Goal: Information Seeking & Learning: Learn about a topic

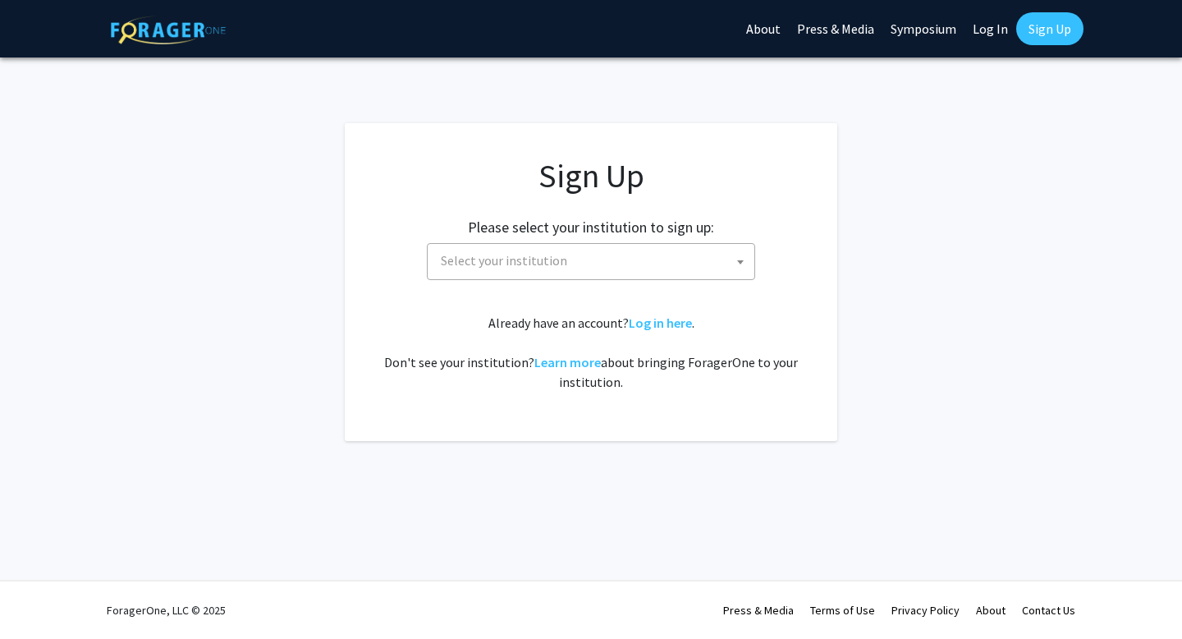
click at [667, 259] on span "Select your institution" at bounding box center [594, 261] width 320 height 34
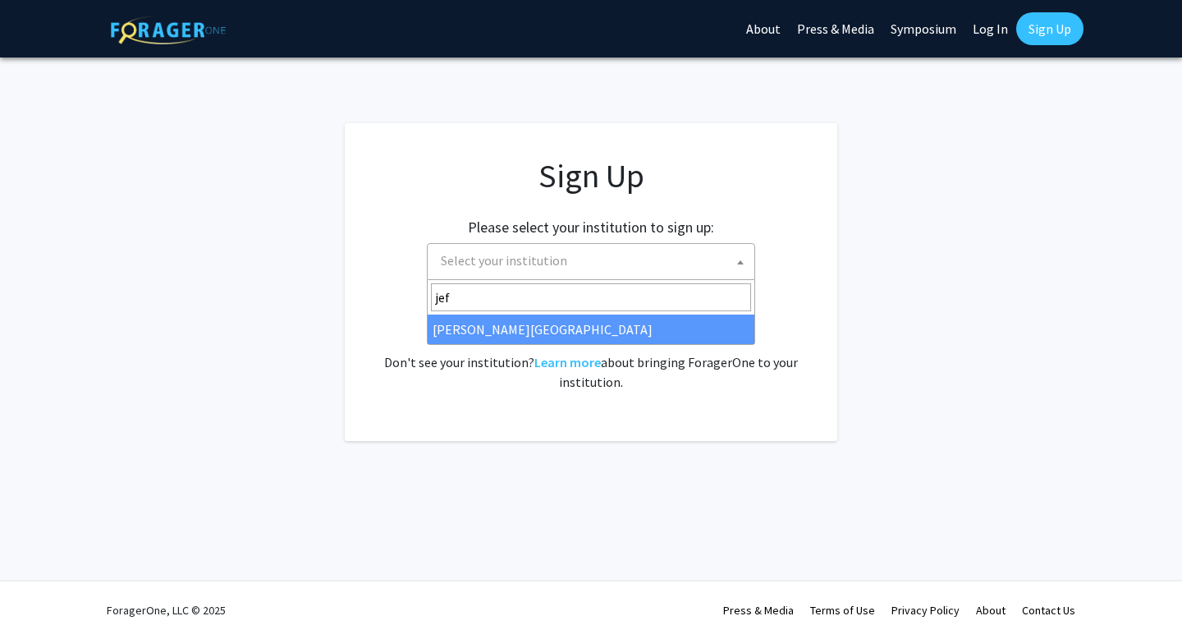
type input "jef"
select select "24"
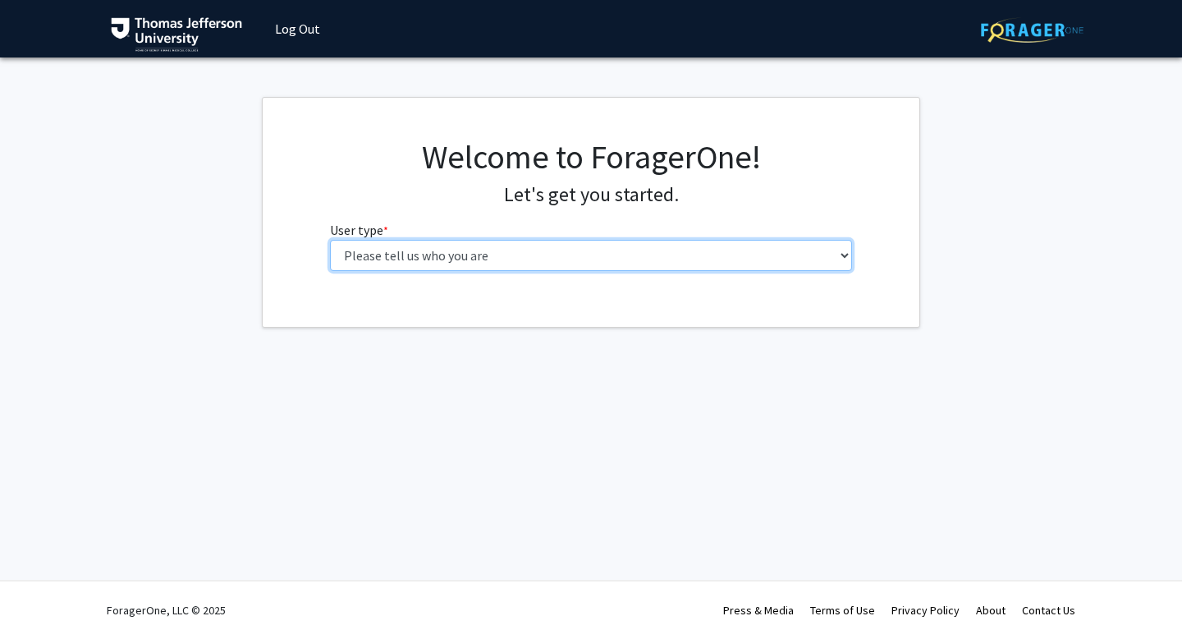
click at [587, 263] on select "Please tell us who you are Undergraduate Student Master's Student Doctoral Cand…" at bounding box center [591, 255] width 523 height 31
select select "3: doc"
click at [330, 240] on select "Please tell us who you are Undergraduate Student Master's Student Doctoral Cand…" at bounding box center [591, 255] width 523 height 31
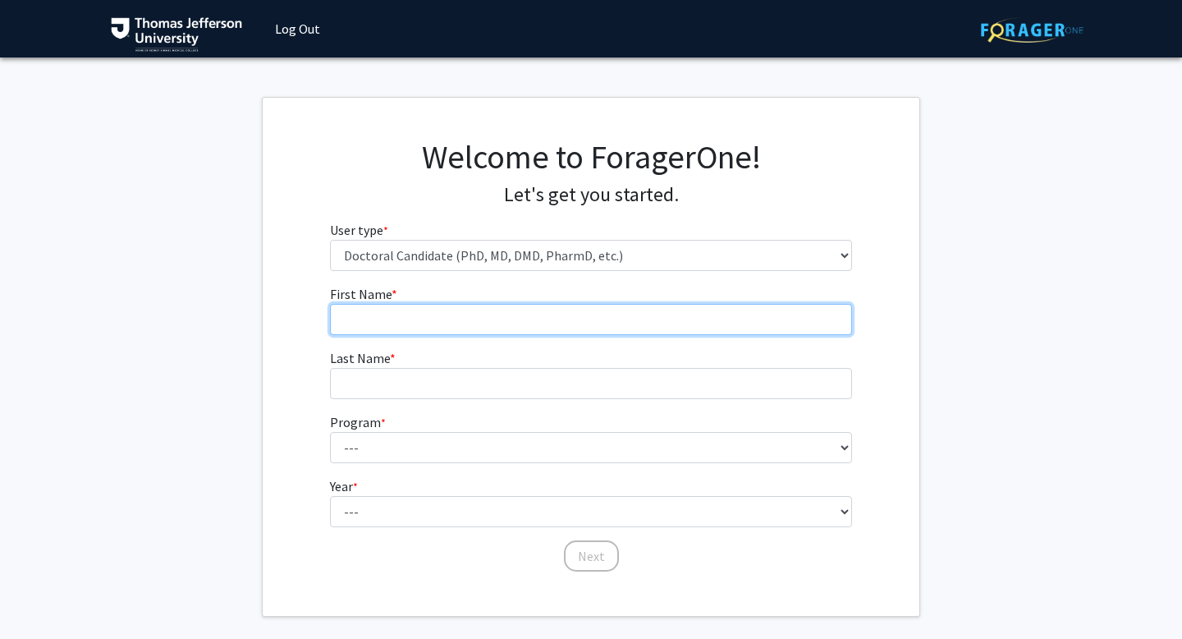
click at [580, 309] on input "First Name * required" at bounding box center [591, 319] width 523 height 31
type input "[PERSON_NAME]"
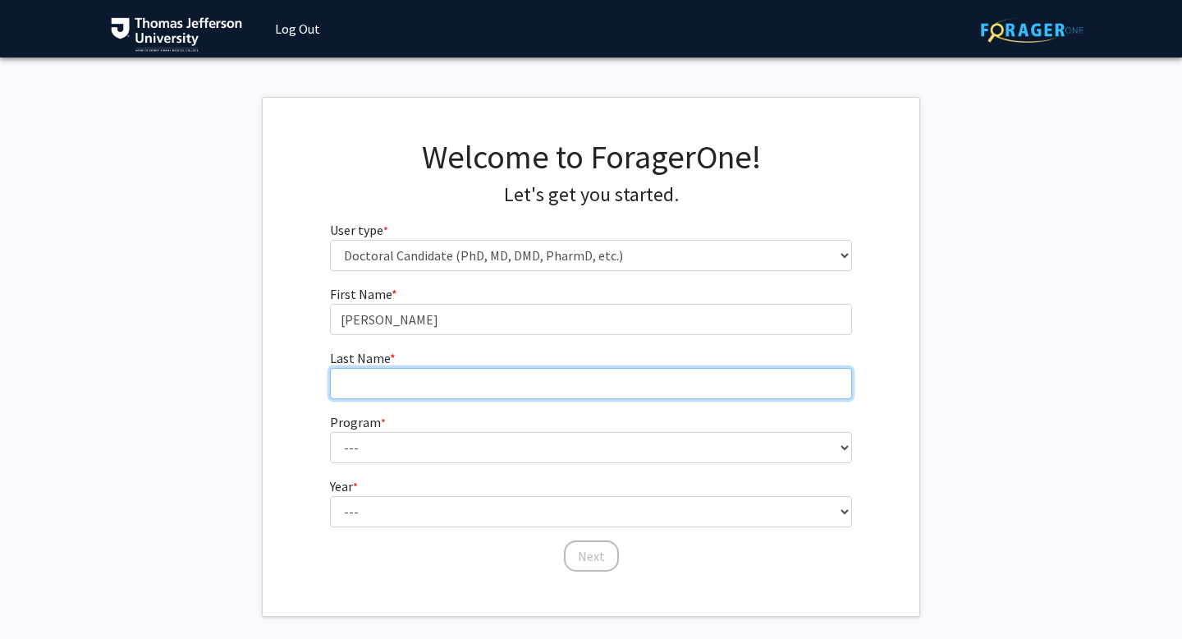
type input "[PERSON_NAME]"
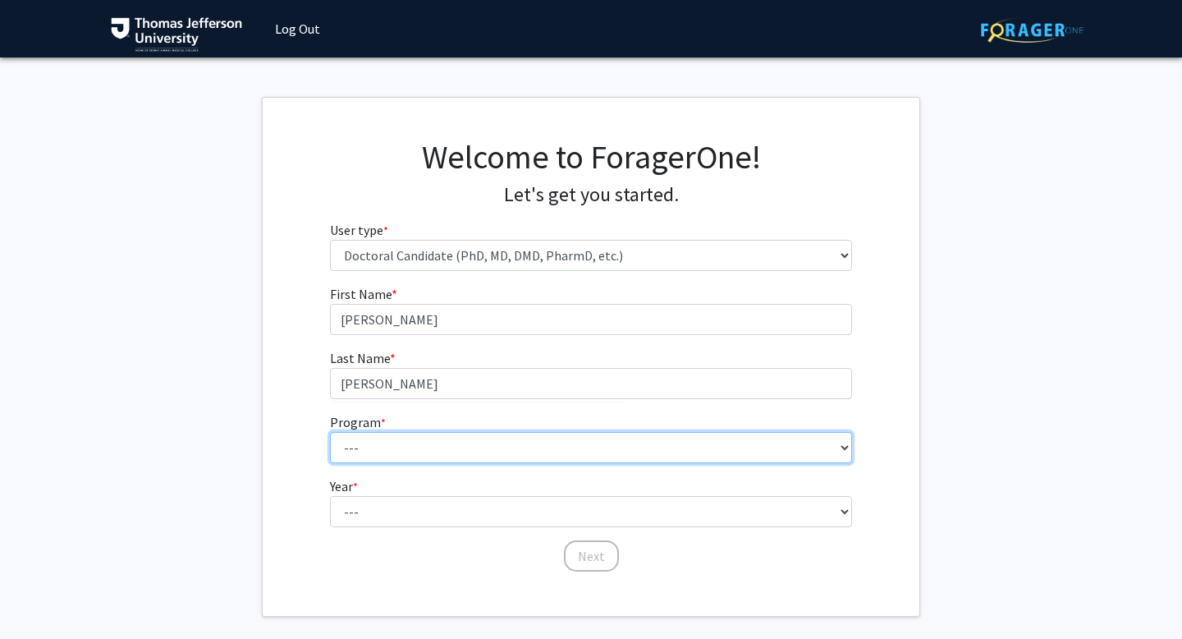
click at [454, 445] on select "--- Accelerated 3+3 BS in Health Sciences/Doctor of [MEDICAL_DATA] Accelerated …" at bounding box center [591, 447] width 523 height 31
select select "35: 815"
click at [330, 432] on select "--- Accelerated 3+3 BS in Health Sciences/Doctor of Occupational Therapy Accele…" at bounding box center [591, 447] width 523 height 31
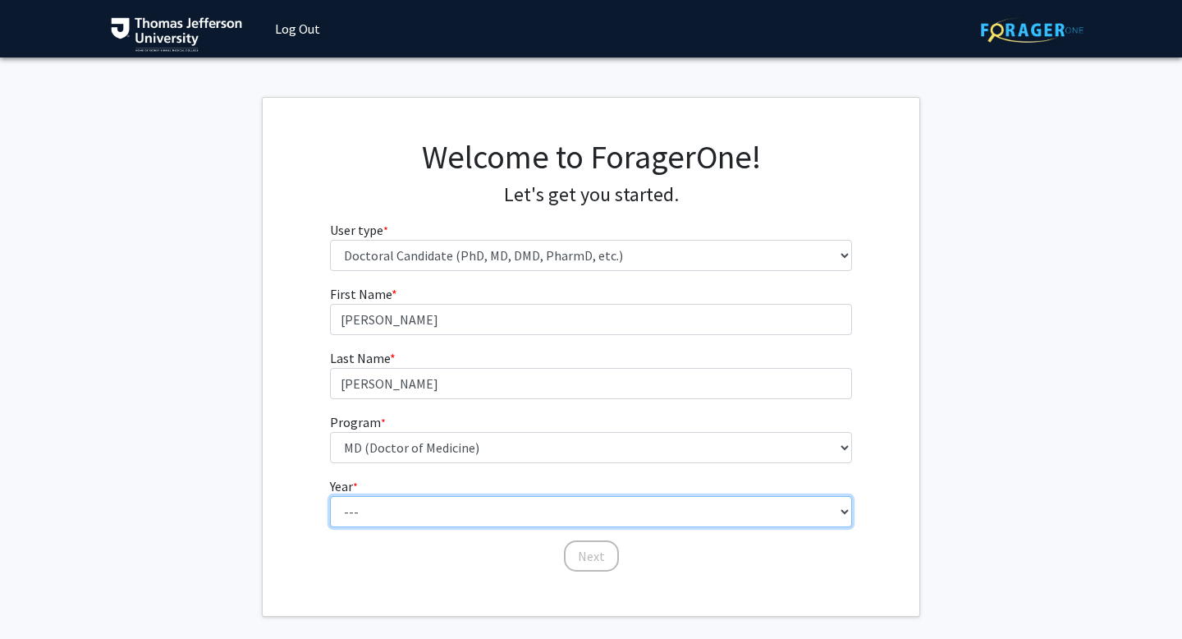
click at [479, 515] on select "--- First Year Second Year Third Year Fourth Year Fifth Year Sixth Year Seventh…" at bounding box center [591, 511] width 523 height 31
select select "1: first_year"
click at [330, 496] on select "--- First Year Second Year Third Year Fourth Year Fifth Year Sixth Year Seventh…" at bounding box center [591, 511] width 523 height 31
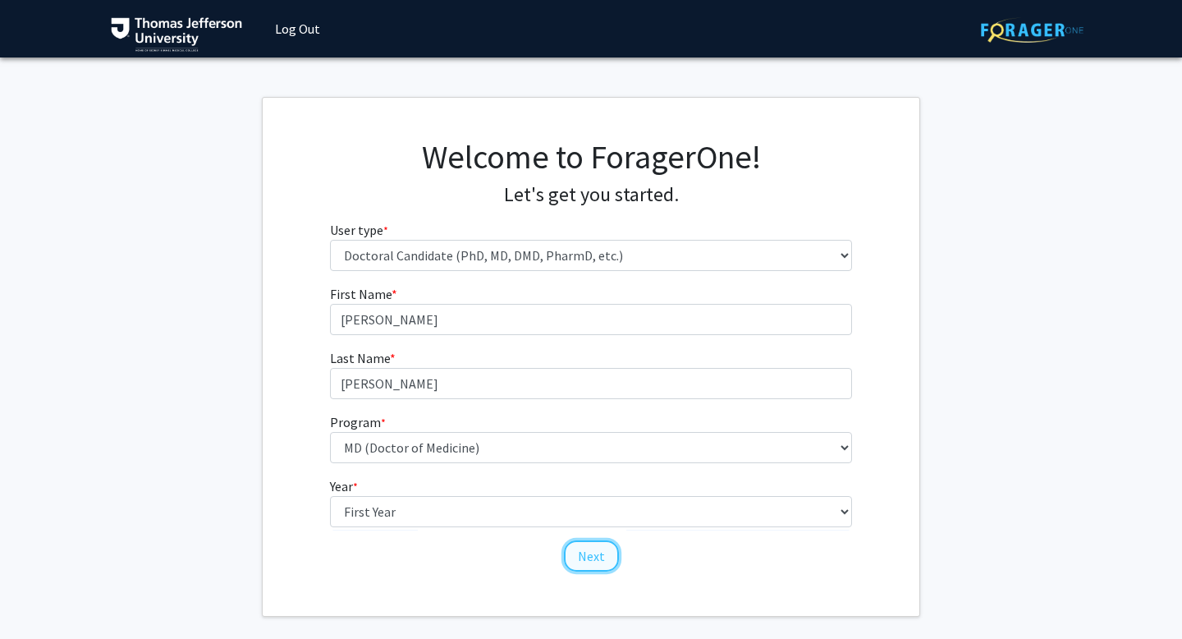
click at [585, 552] on button "Next" at bounding box center [591, 555] width 55 height 31
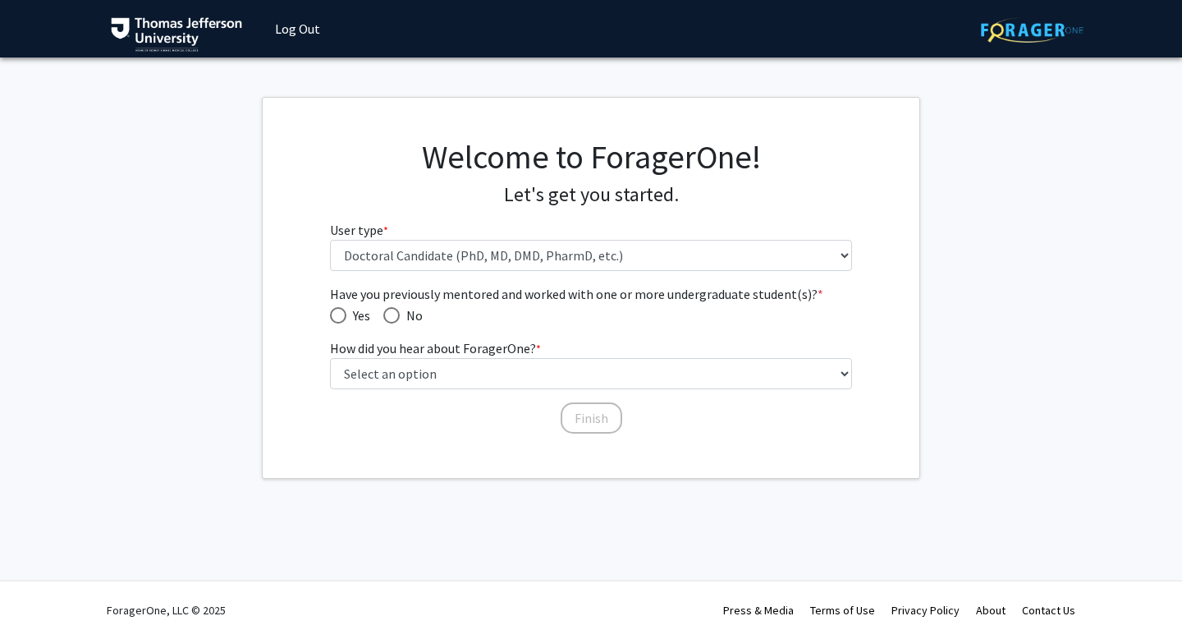
click at [319, 304] on div "Have you previously mentored and worked with one or more undergraduate student(…" at bounding box center [592, 359] width 548 height 151
click at [342, 312] on span "Have you previously mentored and worked with one or more undergraduate student(…" at bounding box center [338, 315] width 16 height 16
click at [342, 312] on input "Yes" at bounding box center [338, 315] width 16 height 16
radio input "true"
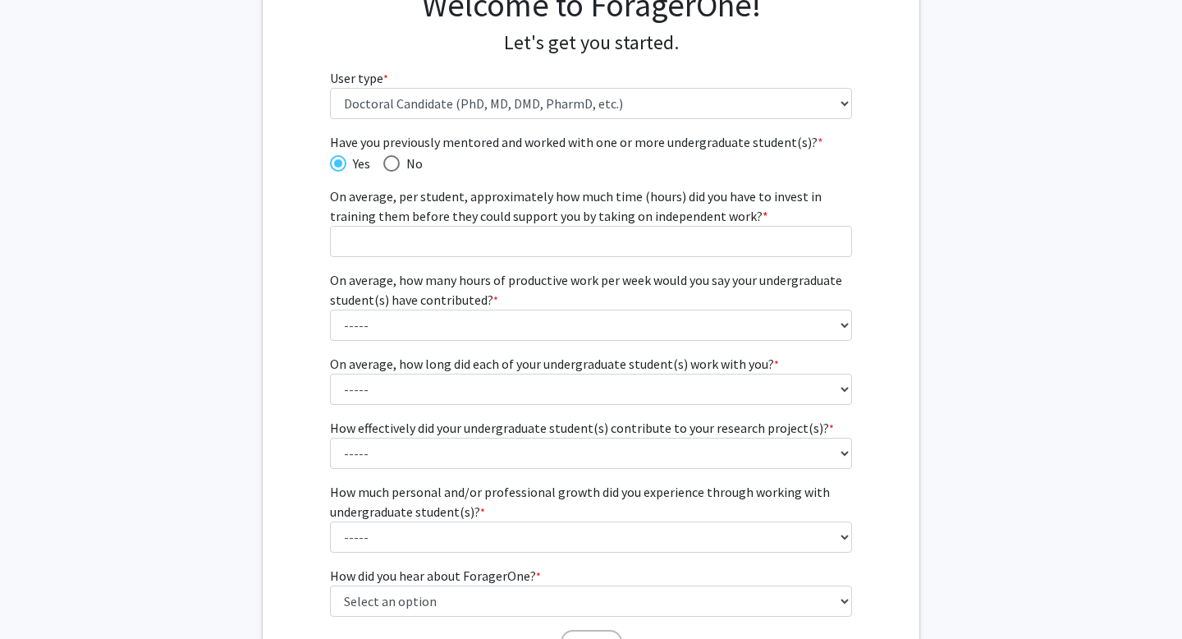
scroll to position [155, 0]
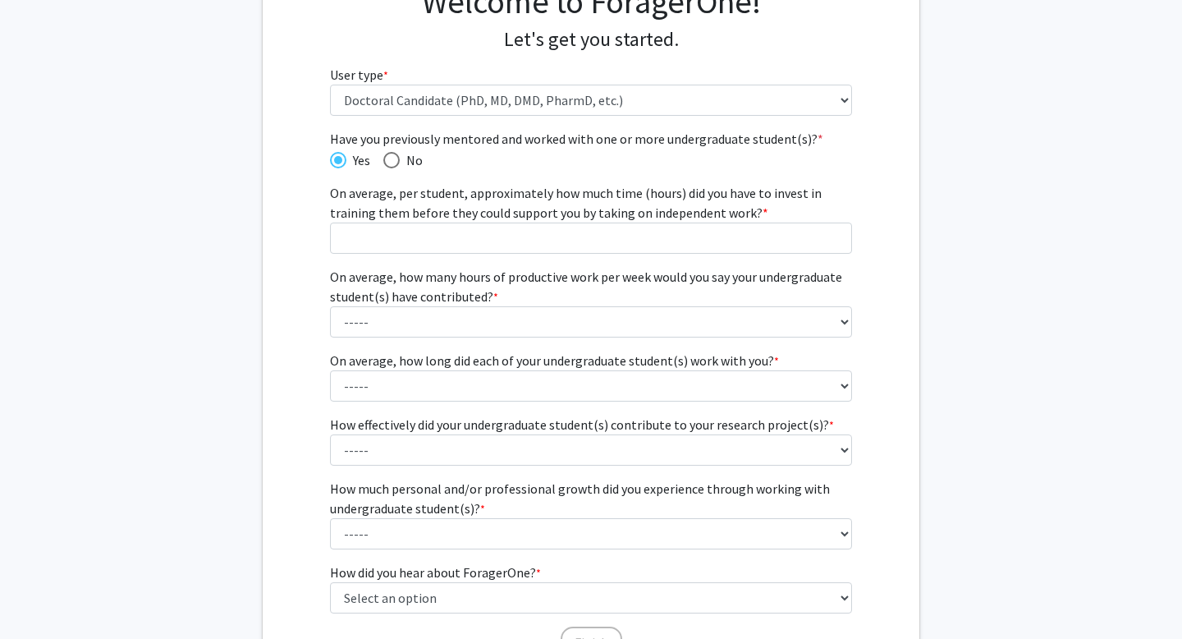
click at [390, 159] on span "Have you previously mentored and worked with one or more undergraduate student(…" at bounding box center [391, 160] width 16 height 16
click at [390, 159] on input "No" at bounding box center [391, 160] width 16 height 16
radio input "true"
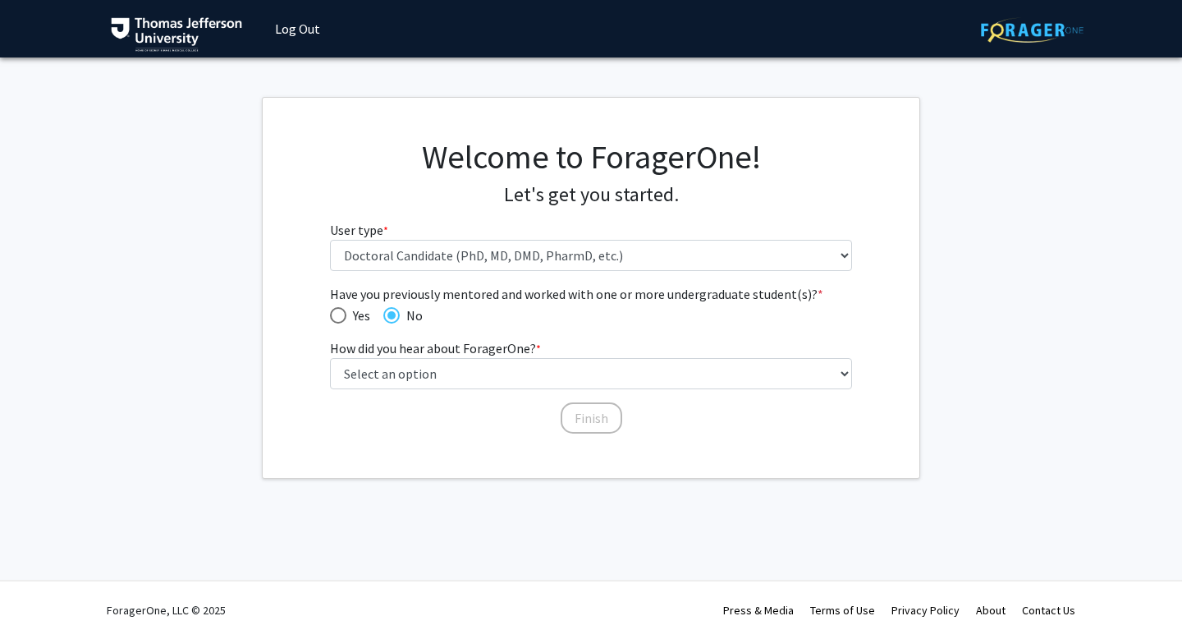
scroll to position [0, 0]
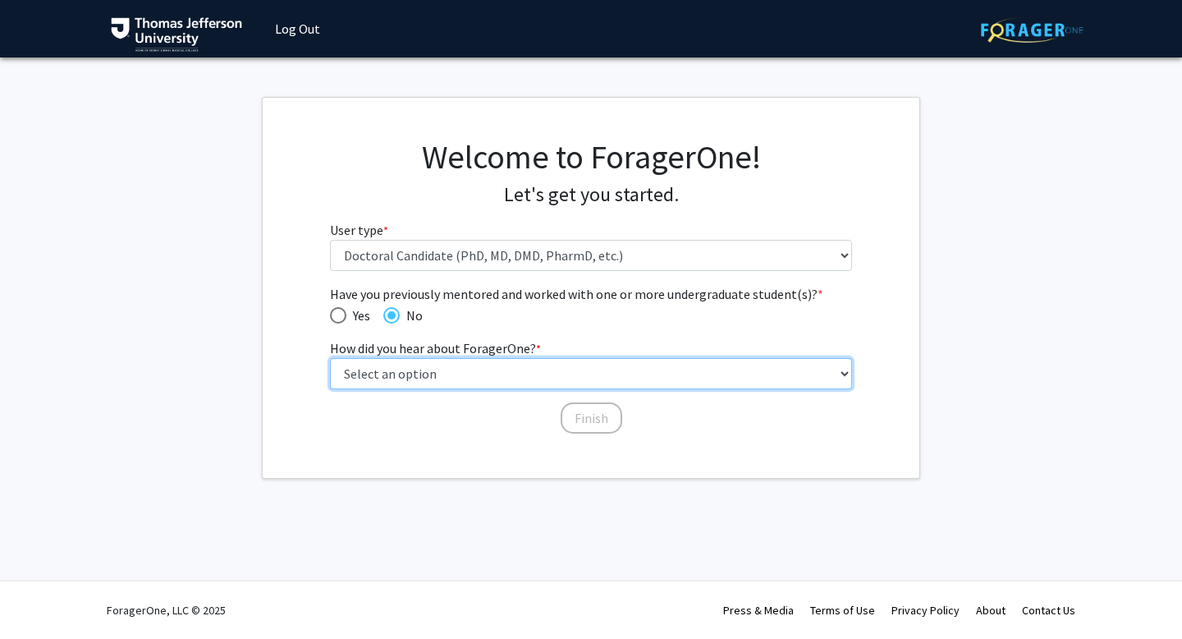
click at [427, 366] on select "Select an option Peer/student recommendation Faculty/staff recommendation Unive…" at bounding box center [591, 373] width 523 height 31
select select "2: faculty_recommendation"
click at [330, 358] on select "Select an option Peer/student recommendation Faculty/staff recommendation Unive…" at bounding box center [591, 373] width 523 height 31
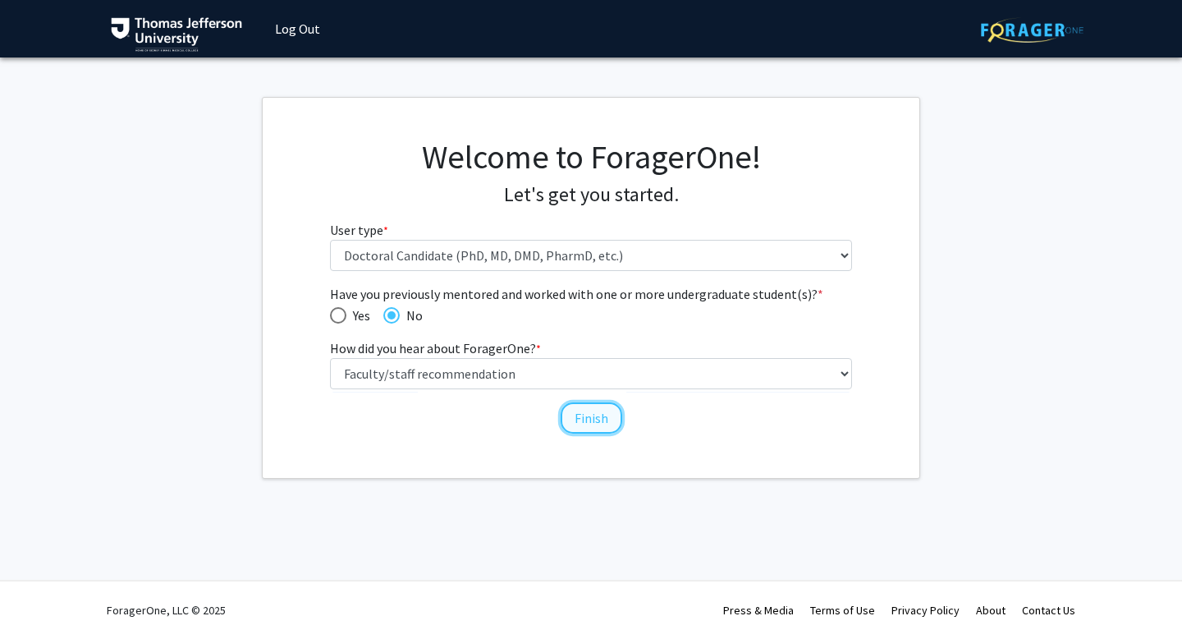
click at [598, 426] on button "Finish" at bounding box center [592, 417] width 62 height 31
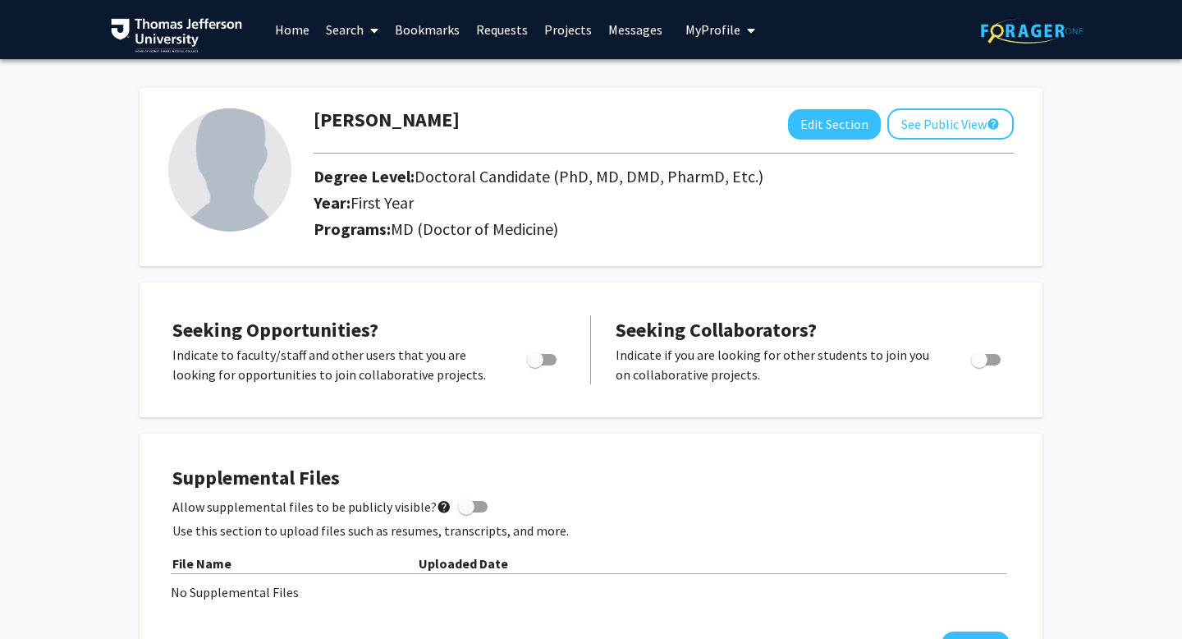
click at [553, 30] on link "Projects" at bounding box center [568, 29] width 64 height 57
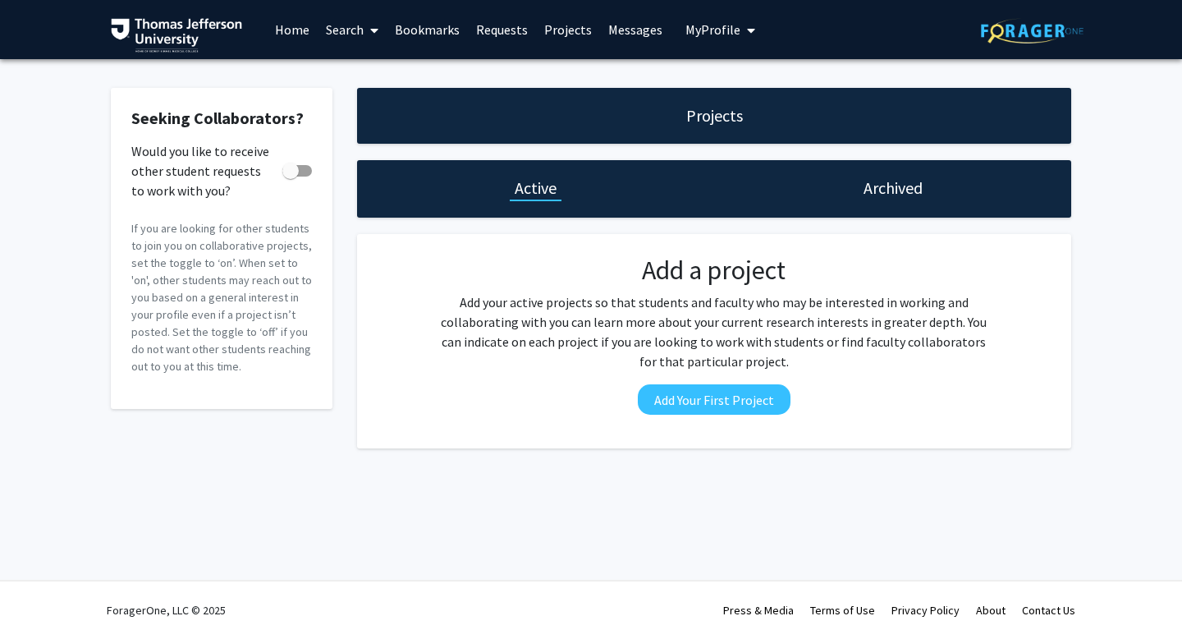
click at [292, 34] on link "Home" at bounding box center [292, 29] width 51 height 57
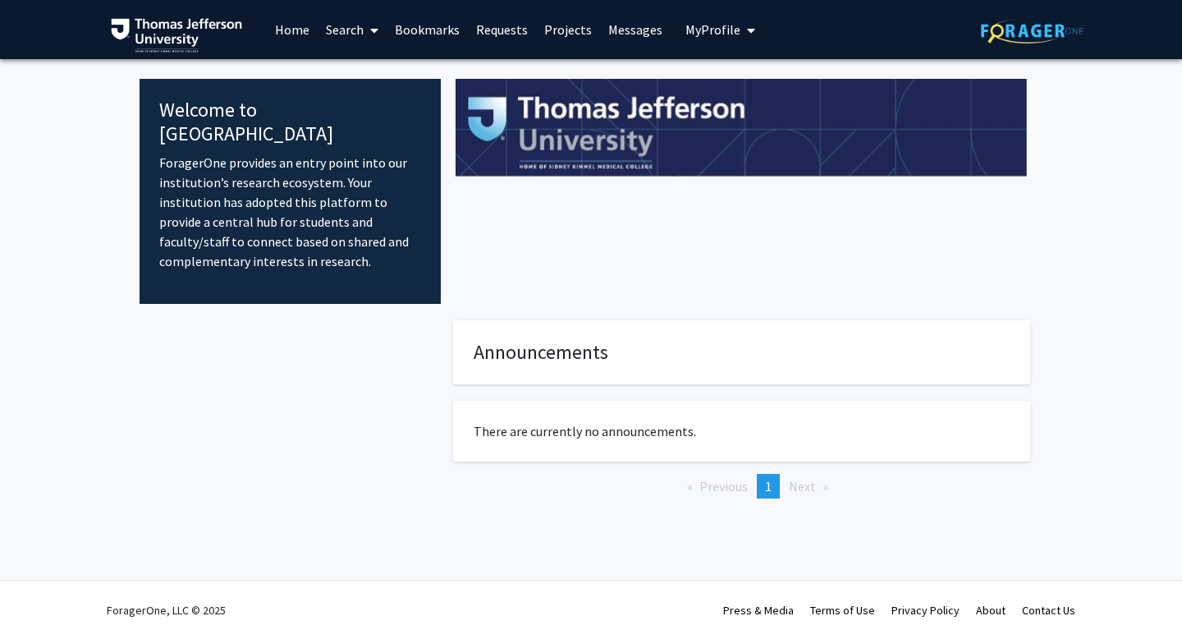
click at [351, 30] on link "Search" at bounding box center [352, 29] width 69 height 57
click at [369, 77] on span "Faculty/Staff" at bounding box center [378, 75] width 121 height 33
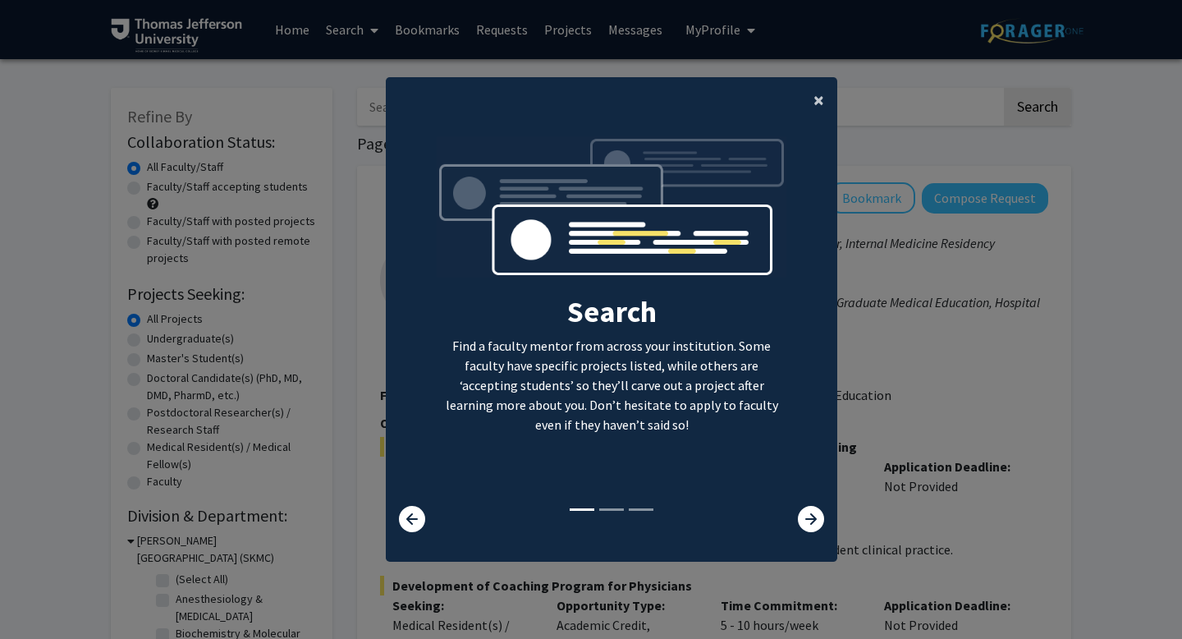
click at [819, 108] on span "×" at bounding box center [819, 99] width 11 height 25
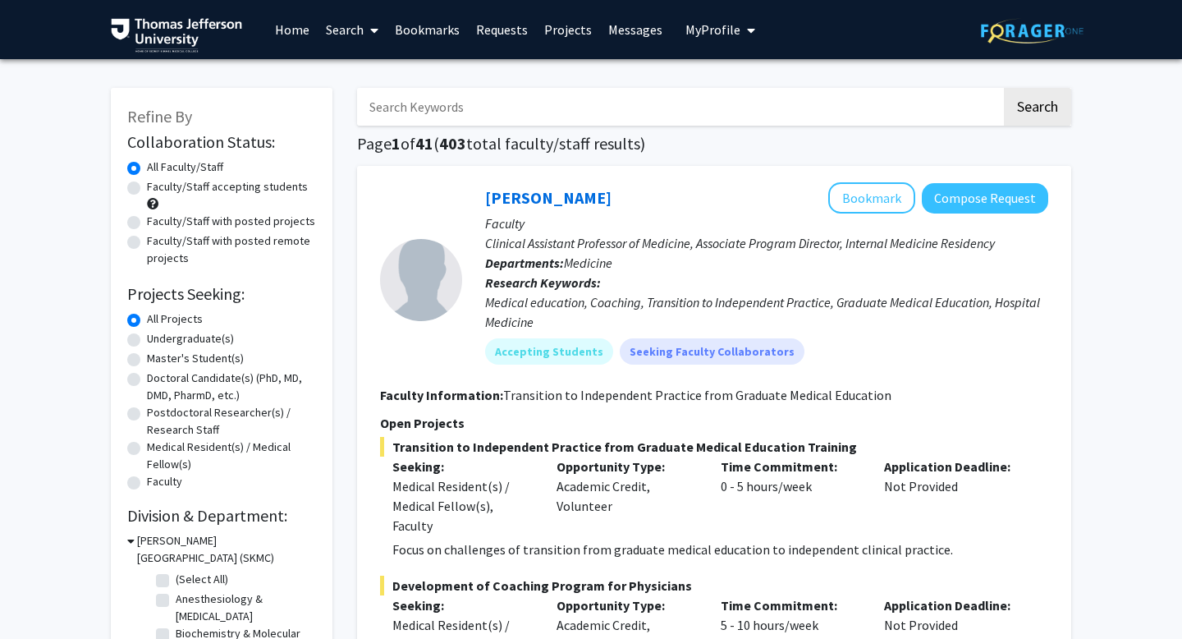
click at [147, 381] on label "Doctoral Candidate(s) (PhD, MD, DMD, PharmD, etc.)" at bounding box center [231, 386] width 169 height 34
click at [147, 380] on input "Doctoral Candidate(s) (PhD, MD, DMD, PharmD, etc.)" at bounding box center [152, 374] width 11 height 11
radio input "true"
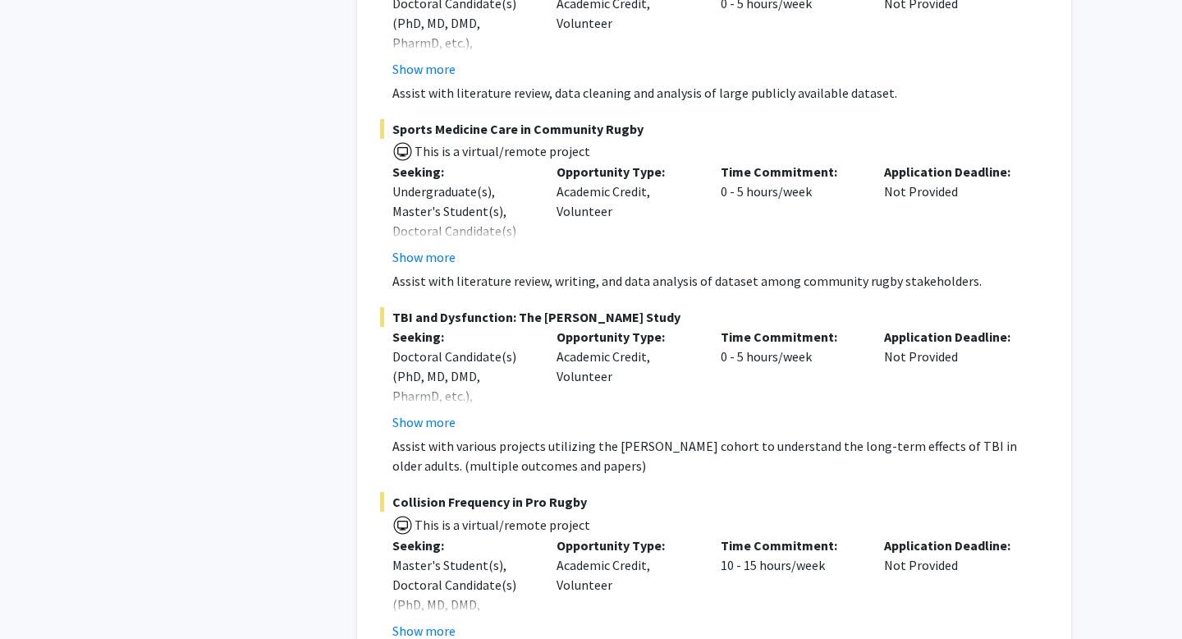
scroll to position [9831, 0]
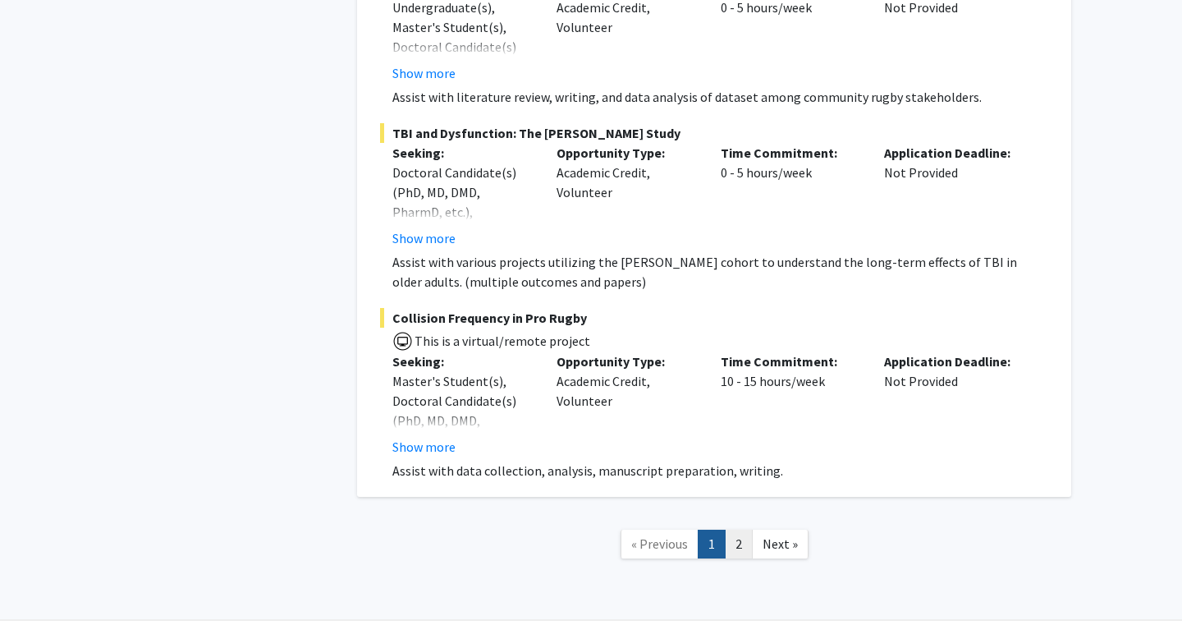
click at [736, 530] on link "2" at bounding box center [739, 544] width 28 height 29
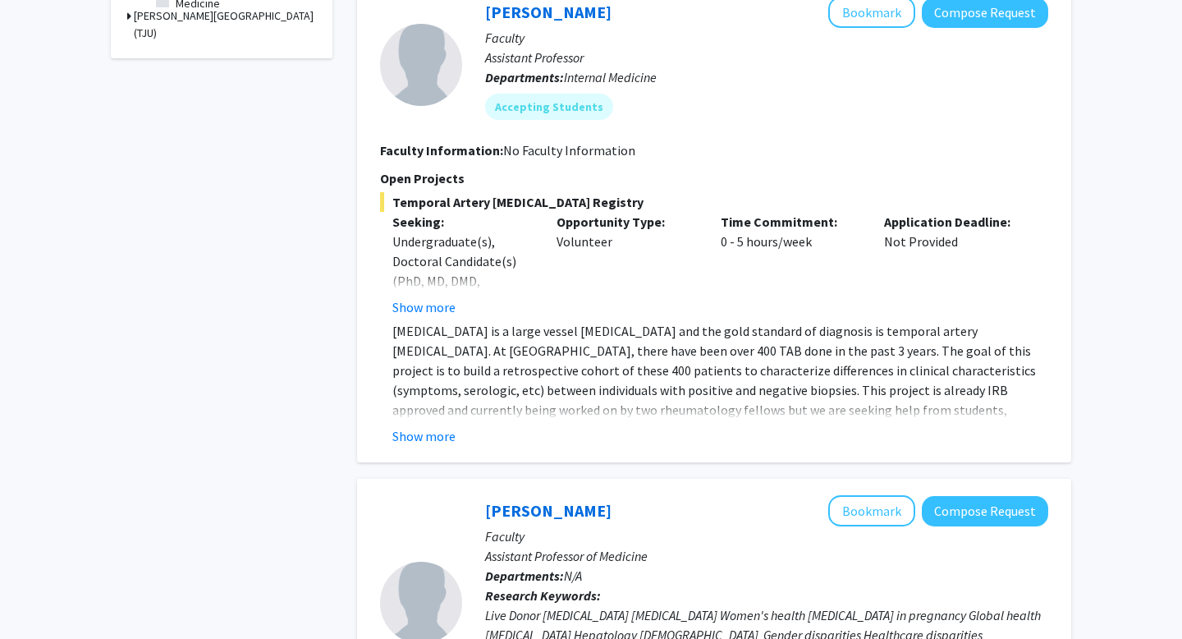
scroll to position [725, 0]
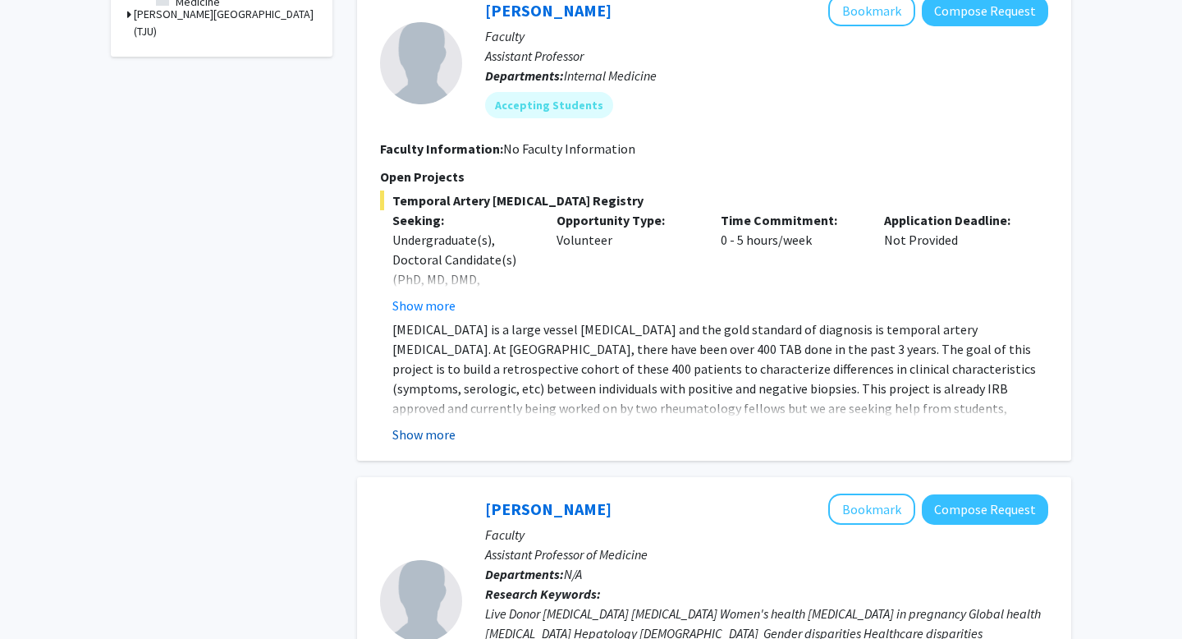
click at [443, 436] on button "Show more" at bounding box center [423, 434] width 63 height 20
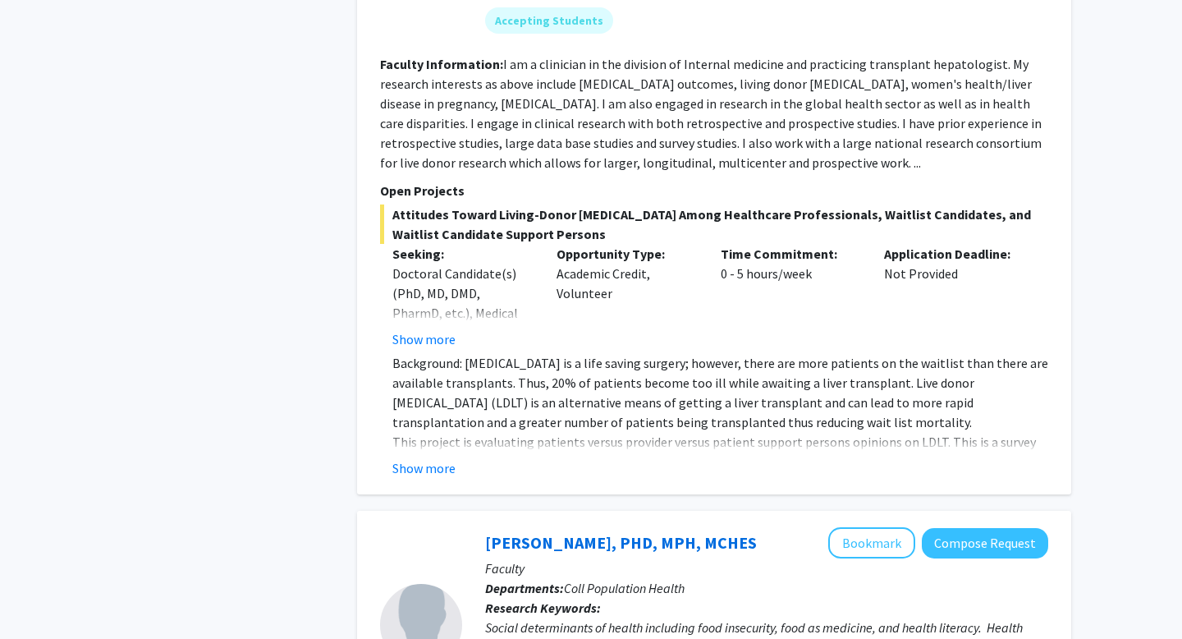
scroll to position [1409, 0]
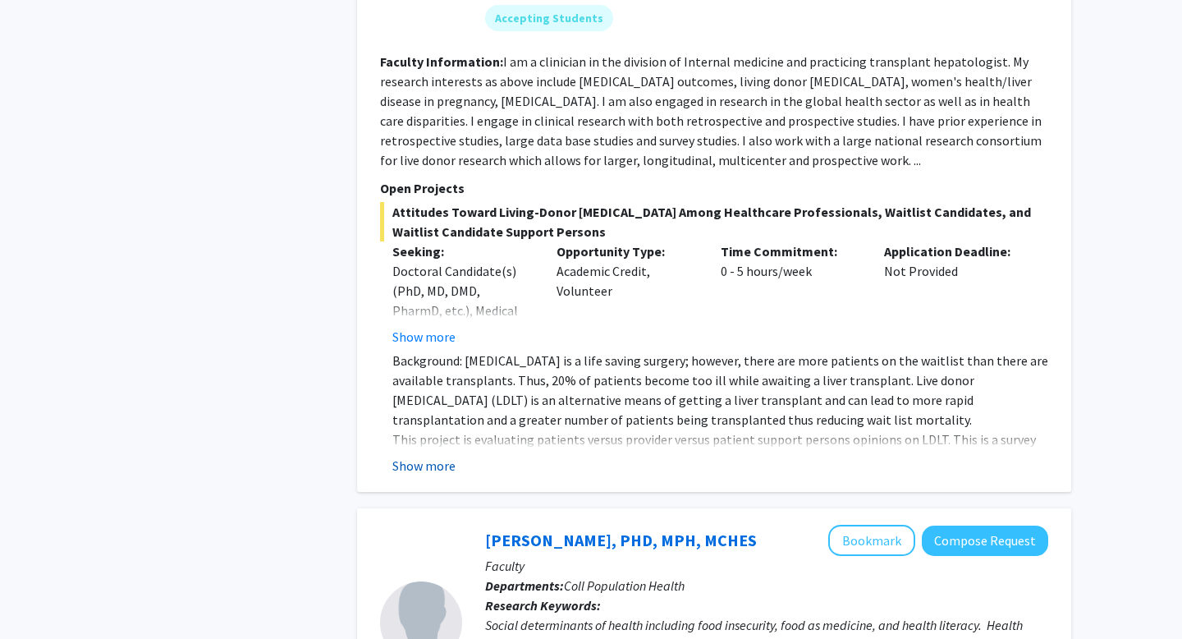
click at [419, 456] on button "Show more" at bounding box center [423, 466] width 63 height 20
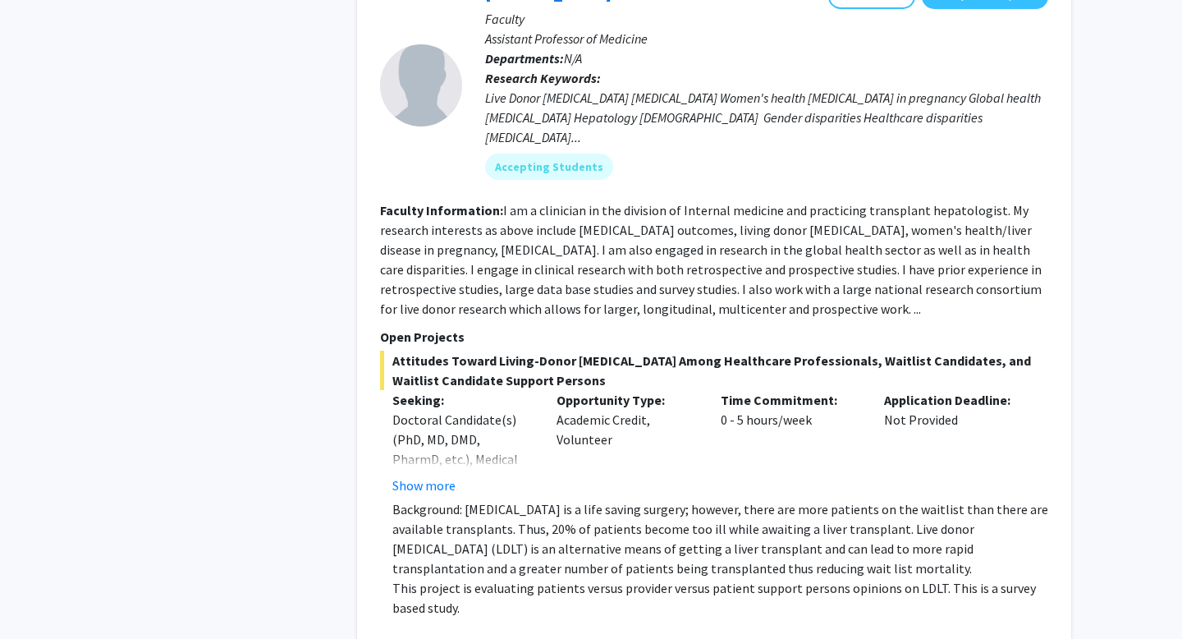
scroll to position [1224, 0]
